Goal: Task Accomplishment & Management: Manage account settings

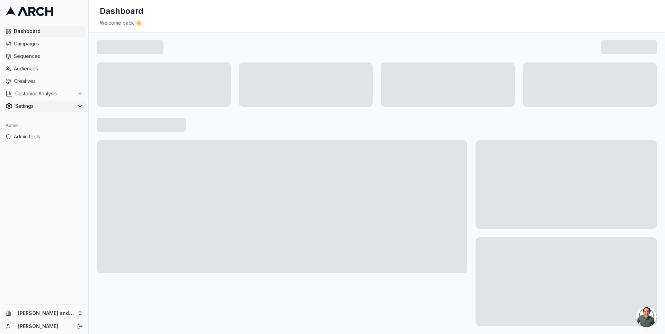
click at [61, 106] on span "Settings" at bounding box center [44, 106] width 59 height 7
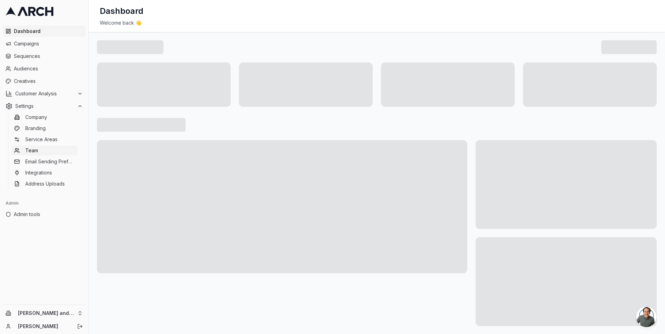
click at [58, 148] on link "Team" at bounding box center [44, 150] width 66 height 10
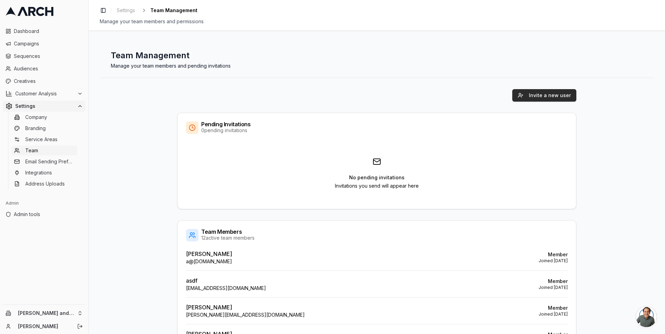
click at [550, 97] on button "Invite a new user" at bounding box center [544, 95] width 64 height 12
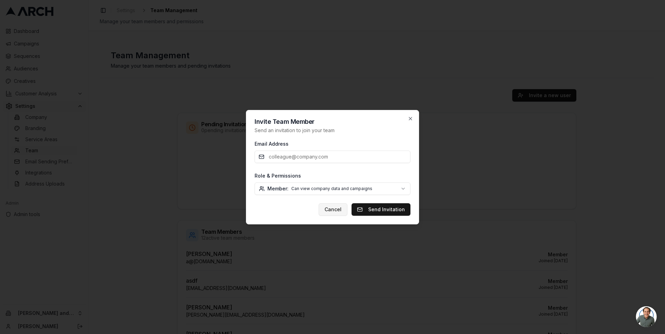
click at [337, 208] on button "Cancel" at bounding box center [333, 209] width 29 height 12
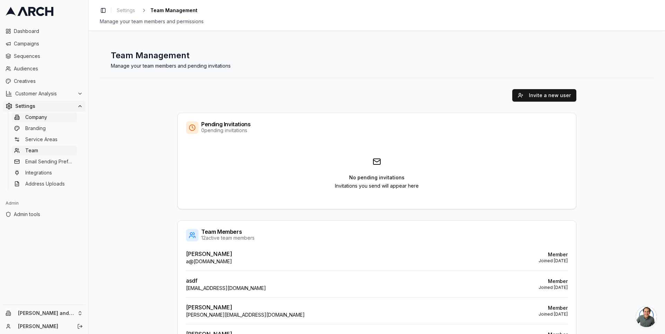
click at [42, 118] on span "Company" at bounding box center [36, 117] width 22 height 7
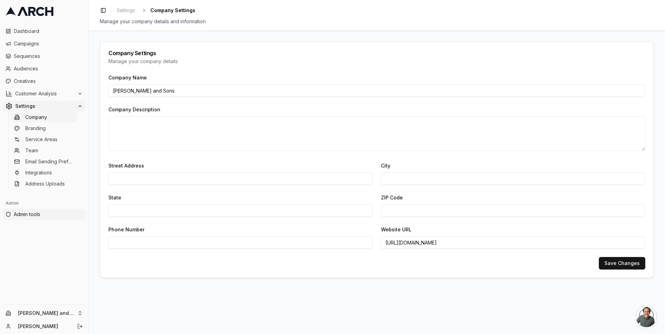
click at [34, 213] on span "Admin tools" at bounding box center [48, 214] width 69 height 7
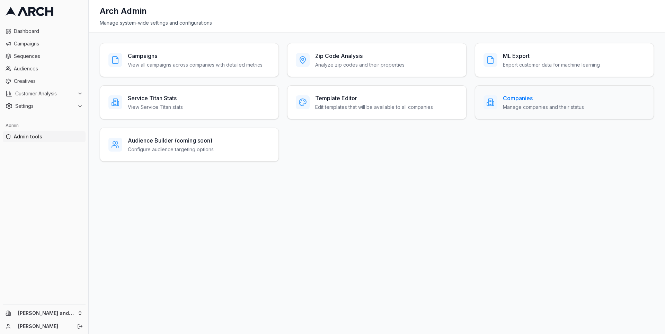
click at [511, 97] on h3 "Companies" at bounding box center [543, 98] width 81 height 8
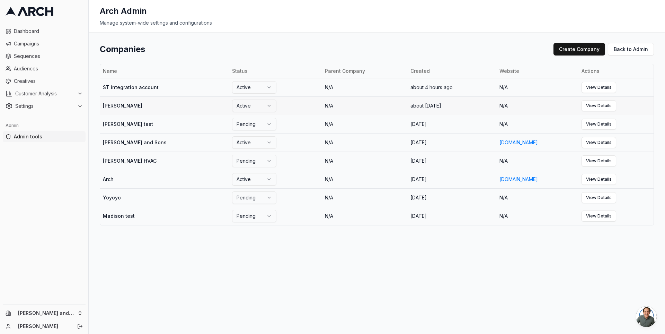
click at [132, 103] on td "[PERSON_NAME]" at bounding box center [164, 105] width 129 height 18
click at [593, 105] on link "View Details" at bounding box center [599, 105] width 35 height 11
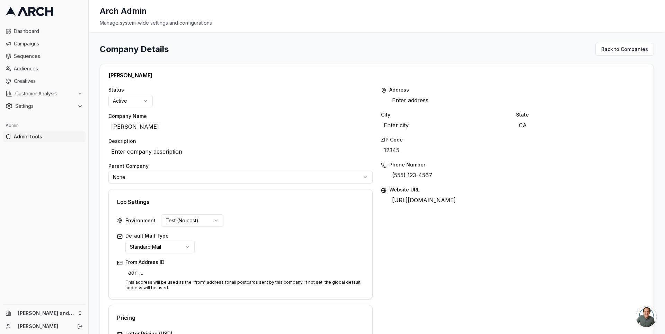
click at [168, 178] on html "Dashboard Campaigns Sequences Audiences Creatives Customer Analysis Settings Ad…" at bounding box center [332, 167] width 665 height 334
click at [97, 173] on div "Company Details Back to Companies Nalbert Ahman Status Active Company Name Nalb…" at bounding box center [377, 183] width 576 height 302
click at [62, 134] on span "Admin tools" at bounding box center [48, 136] width 69 height 7
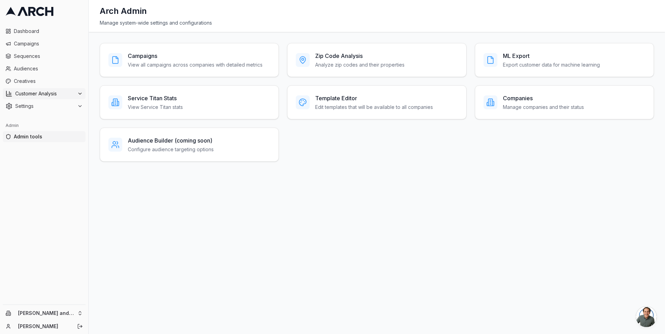
click at [72, 92] on span "Customer Analysis" at bounding box center [44, 93] width 59 height 7
click at [65, 124] on button "Settings" at bounding box center [44, 128] width 83 height 11
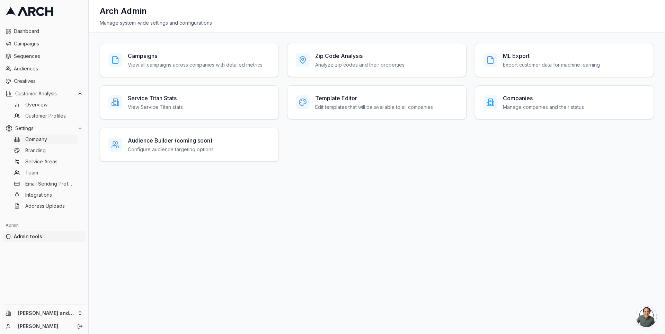
click at [50, 139] on link "Company" at bounding box center [44, 139] width 66 height 10
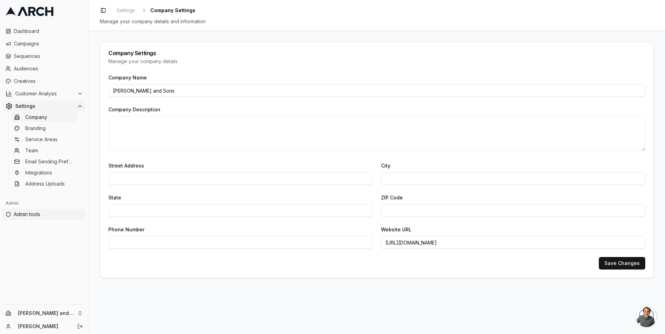
click at [45, 215] on span "Admin tools" at bounding box center [48, 214] width 69 height 7
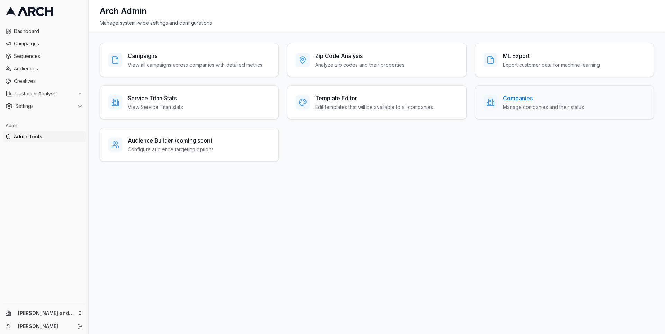
click at [499, 99] on div "Companies Manage companies and their status" at bounding box center [565, 102] width 162 height 17
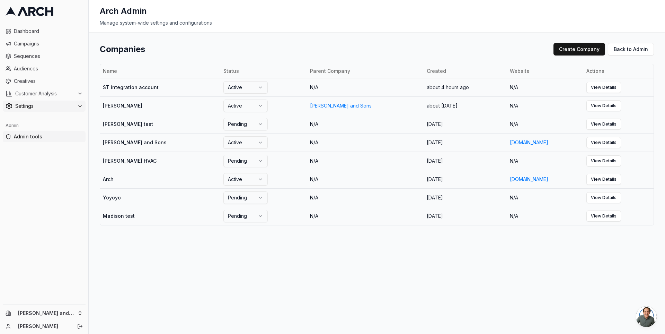
click at [75, 109] on div "Settings" at bounding box center [44, 106] width 77 height 7
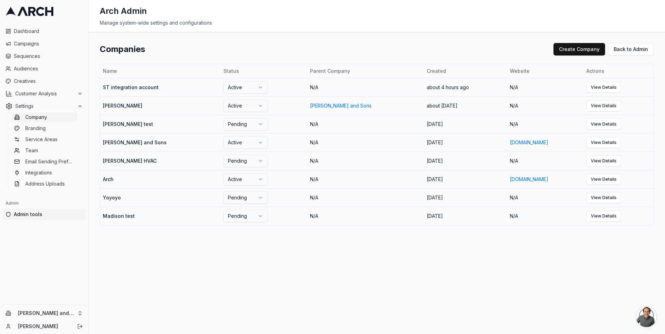
click at [65, 117] on link "Company" at bounding box center [44, 117] width 66 height 10
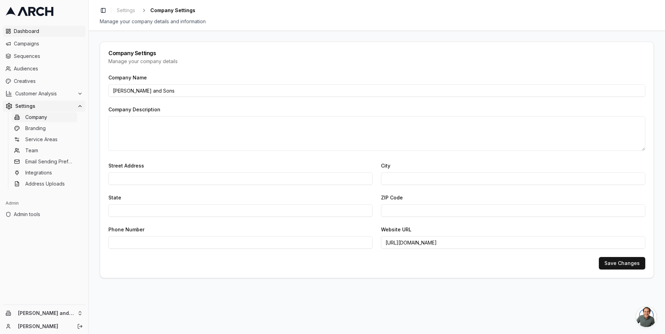
click at [60, 32] on span "Dashboard" at bounding box center [48, 31] width 69 height 7
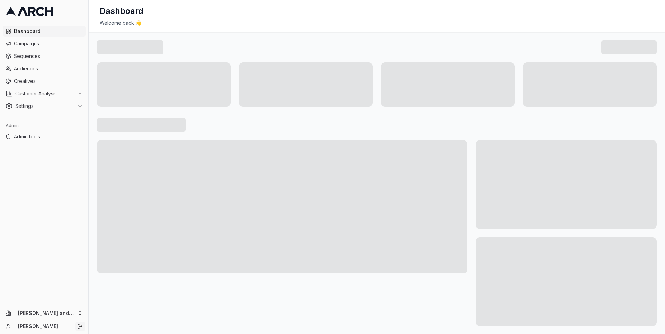
click at [79, 325] on icon "Log out" at bounding box center [80, 326] width 6 height 6
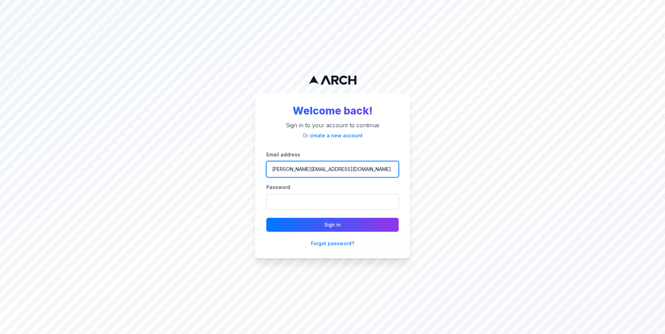
click at [326, 169] on input "[PERSON_NAME][EMAIL_ADDRESS][DOMAIN_NAME]" at bounding box center [332, 169] width 132 height 16
click at [329, 177] on div "Email address [PERSON_NAME][EMAIL_ADDRESS][DOMAIN_NAME] Password" at bounding box center [332, 179] width 132 height 59
click at [329, 170] on input "[PERSON_NAME][EMAIL_ADDRESS][DOMAIN_NAME]" at bounding box center [332, 169] width 132 height 16
type input "[PERSON_NAME][EMAIL_ADDRESS][DOMAIN_NAME]"
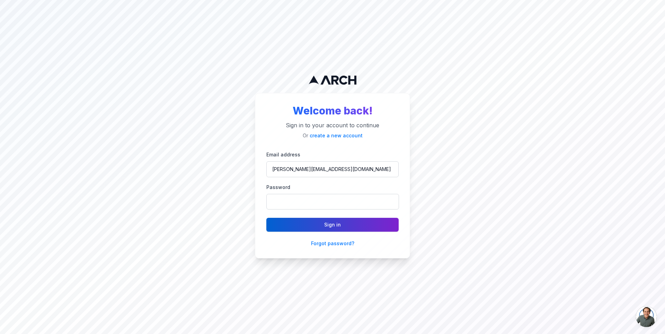
click at [329, 222] on button "Sign in" at bounding box center [332, 225] width 132 height 14
